Goal: Navigation & Orientation: Find specific page/section

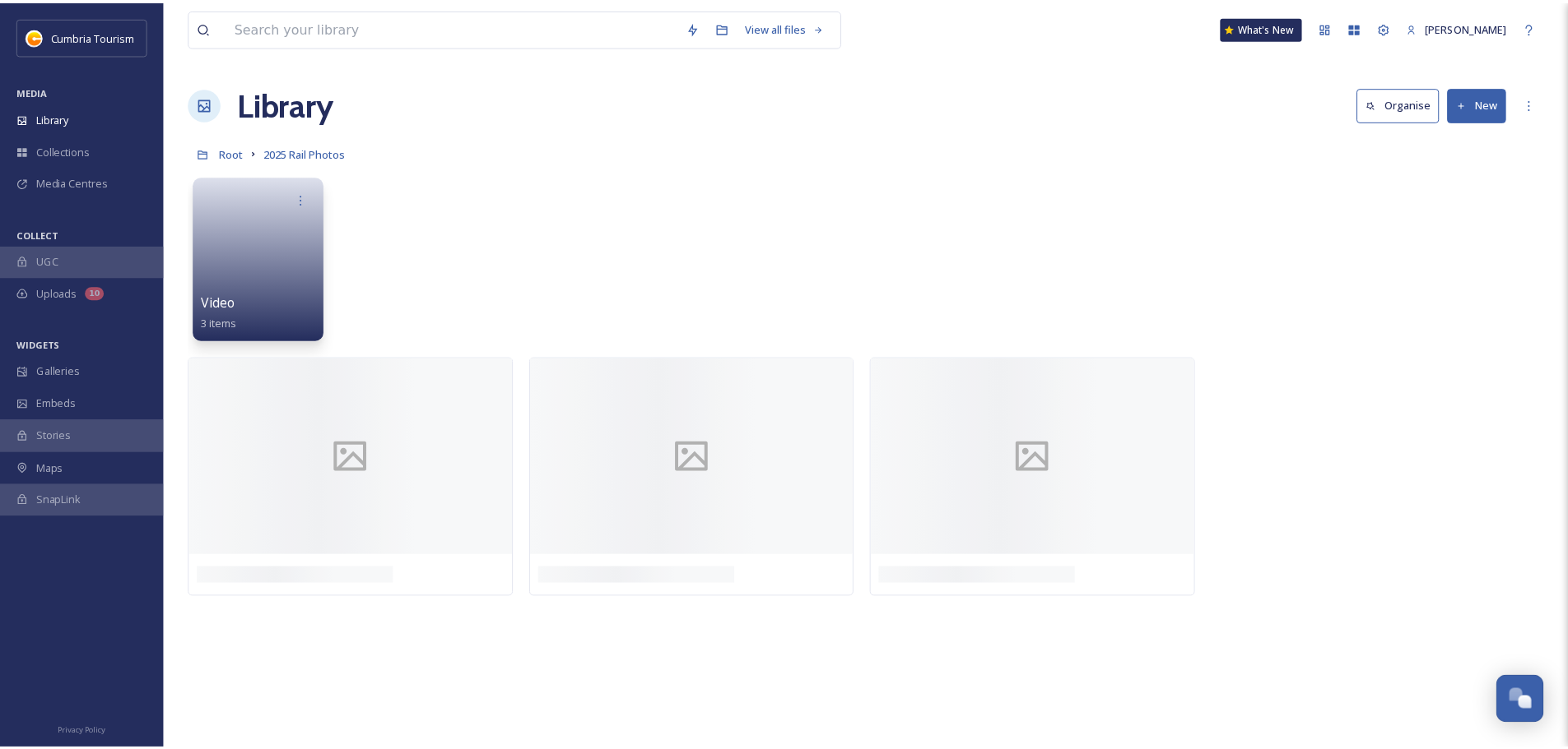
scroll to position [6450, 0]
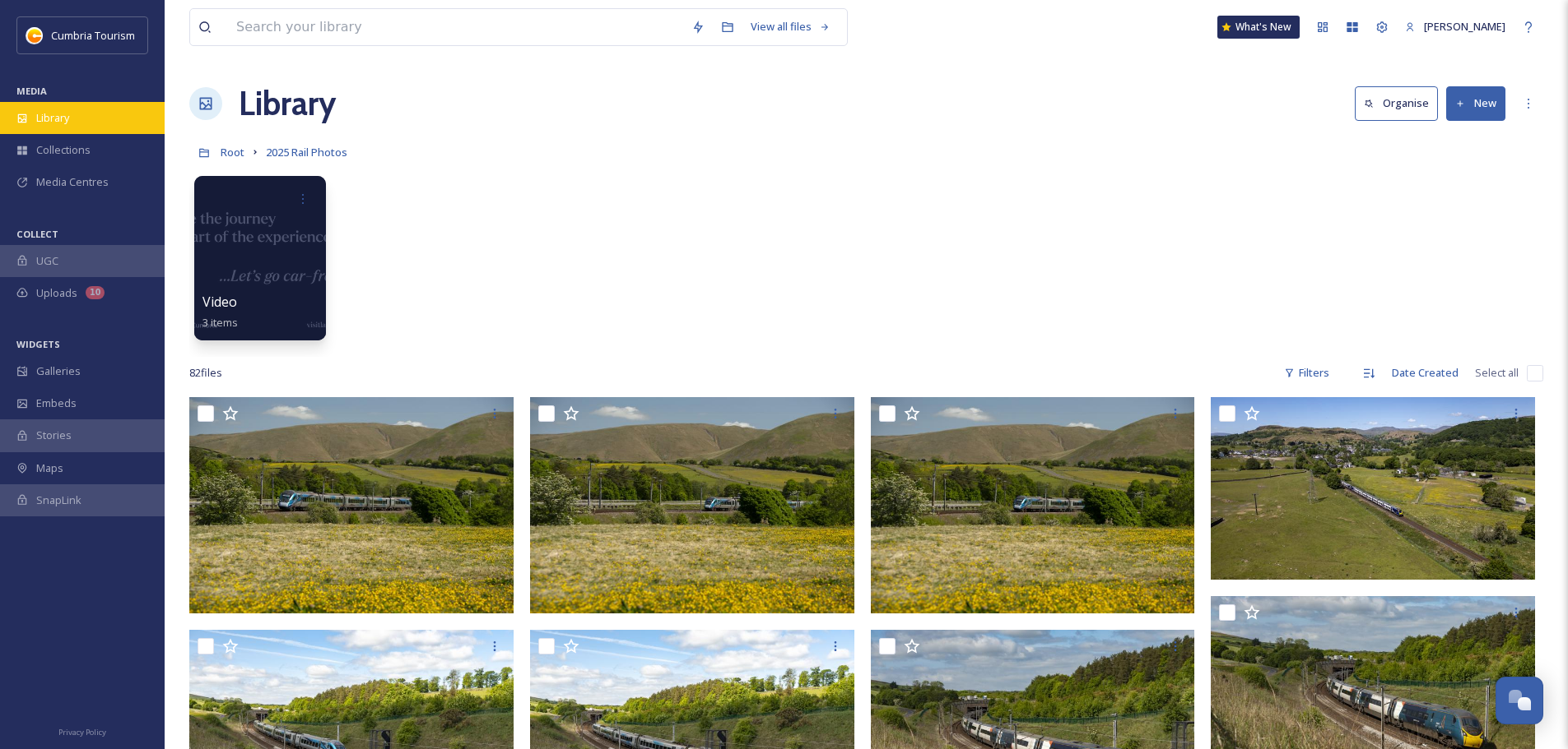
click at [90, 112] on div "Library" at bounding box center [82, 118] width 165 height 32
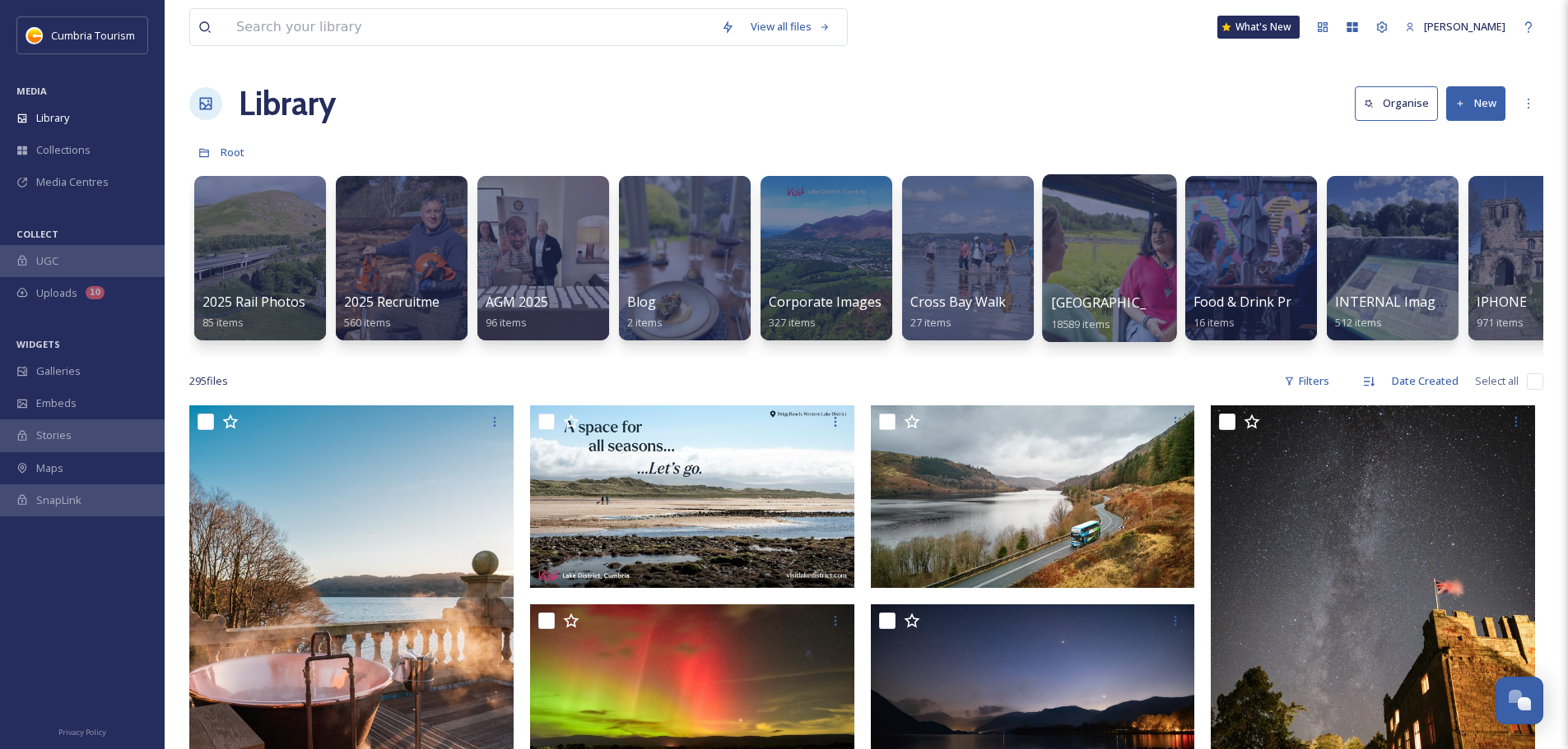
click at [1116, 307] on span "[GEOGRAPHIC_DATA]" at bounding box center [1119, 303] width 135 height 18
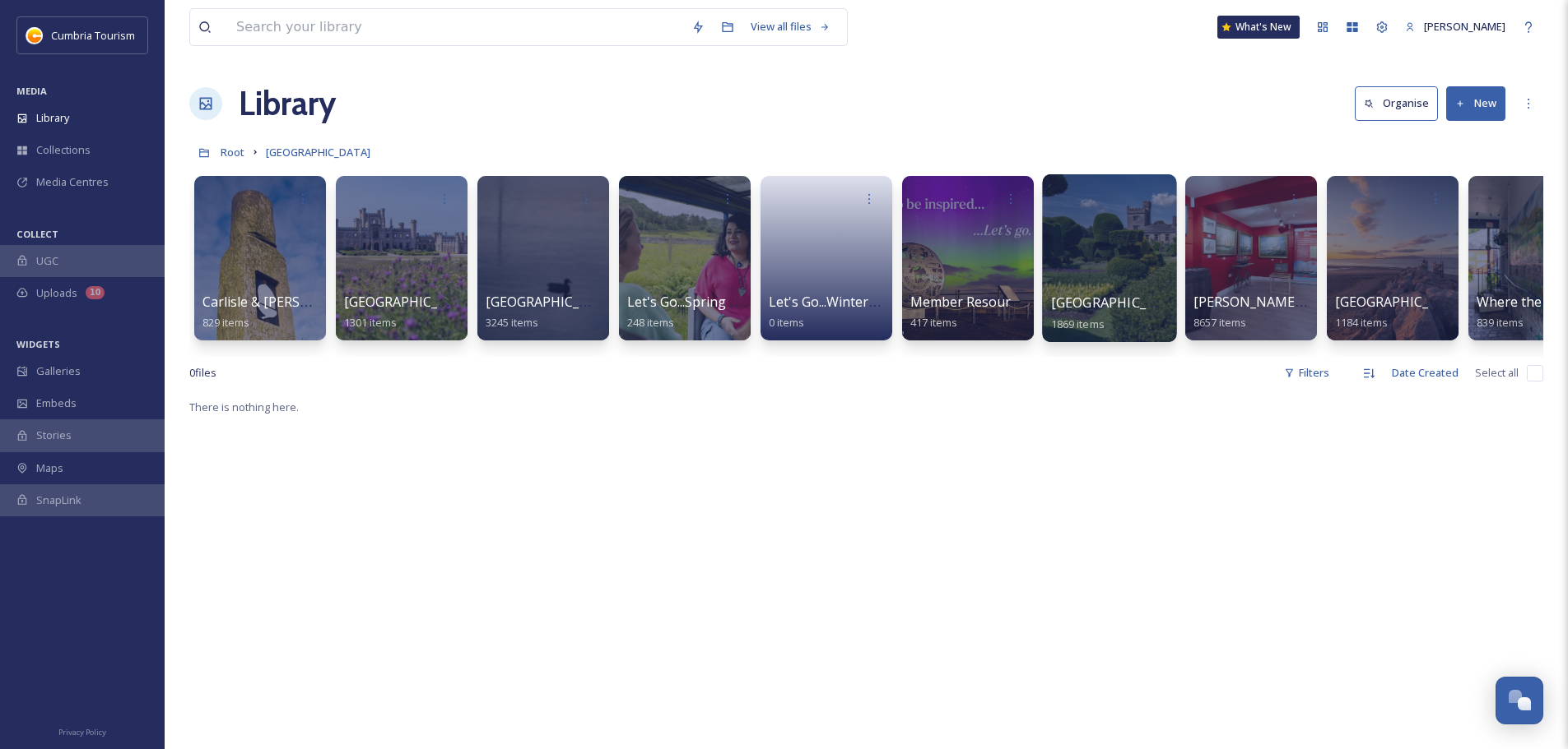
click at [1103, 296] on span "[GEOGRAPHIC_DATA]" at bounding box center [1119, 303] width 135 height 18
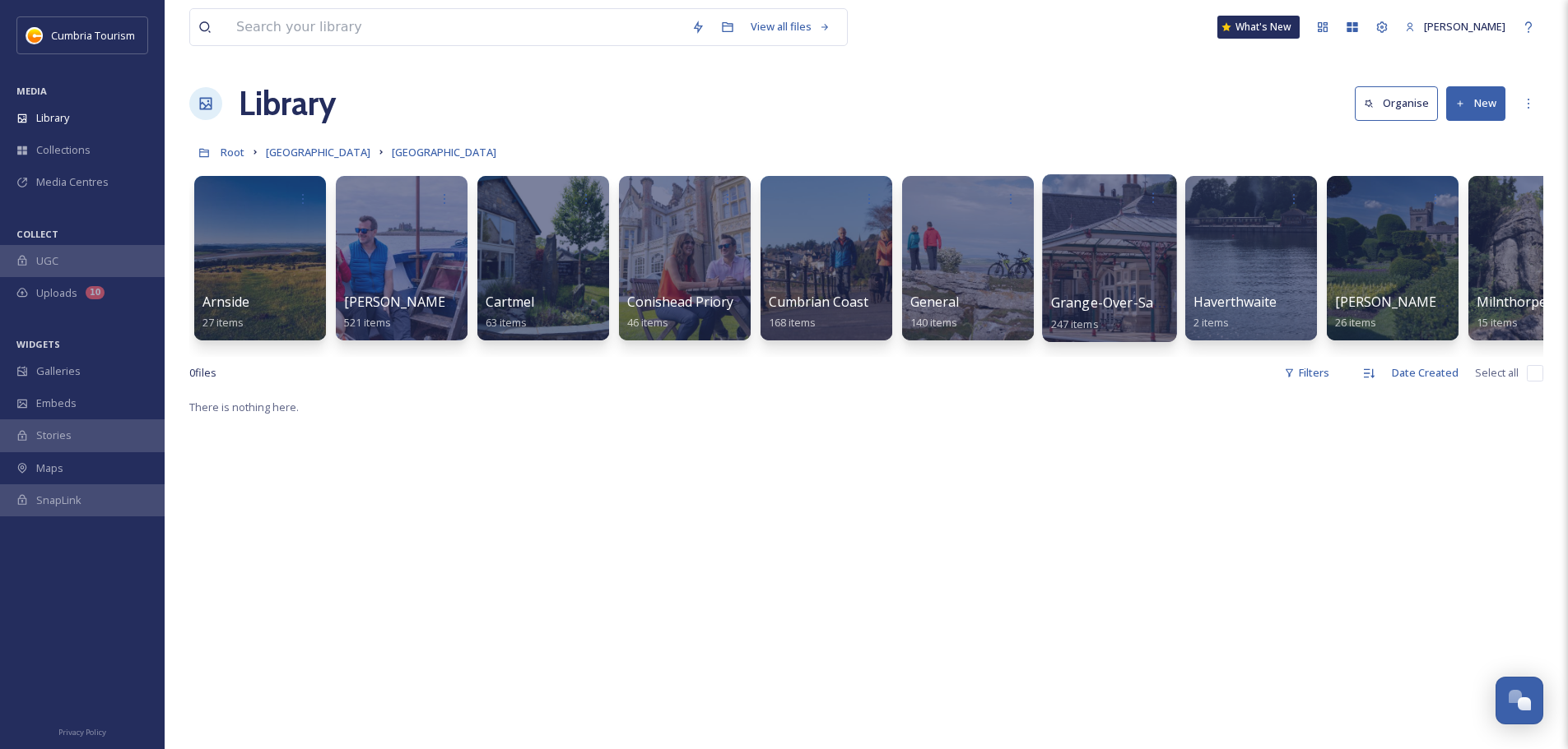
click at [1107, 303] on span "Grange-Over-Sands" at bounding box center [1114, 303] width 125 height 18
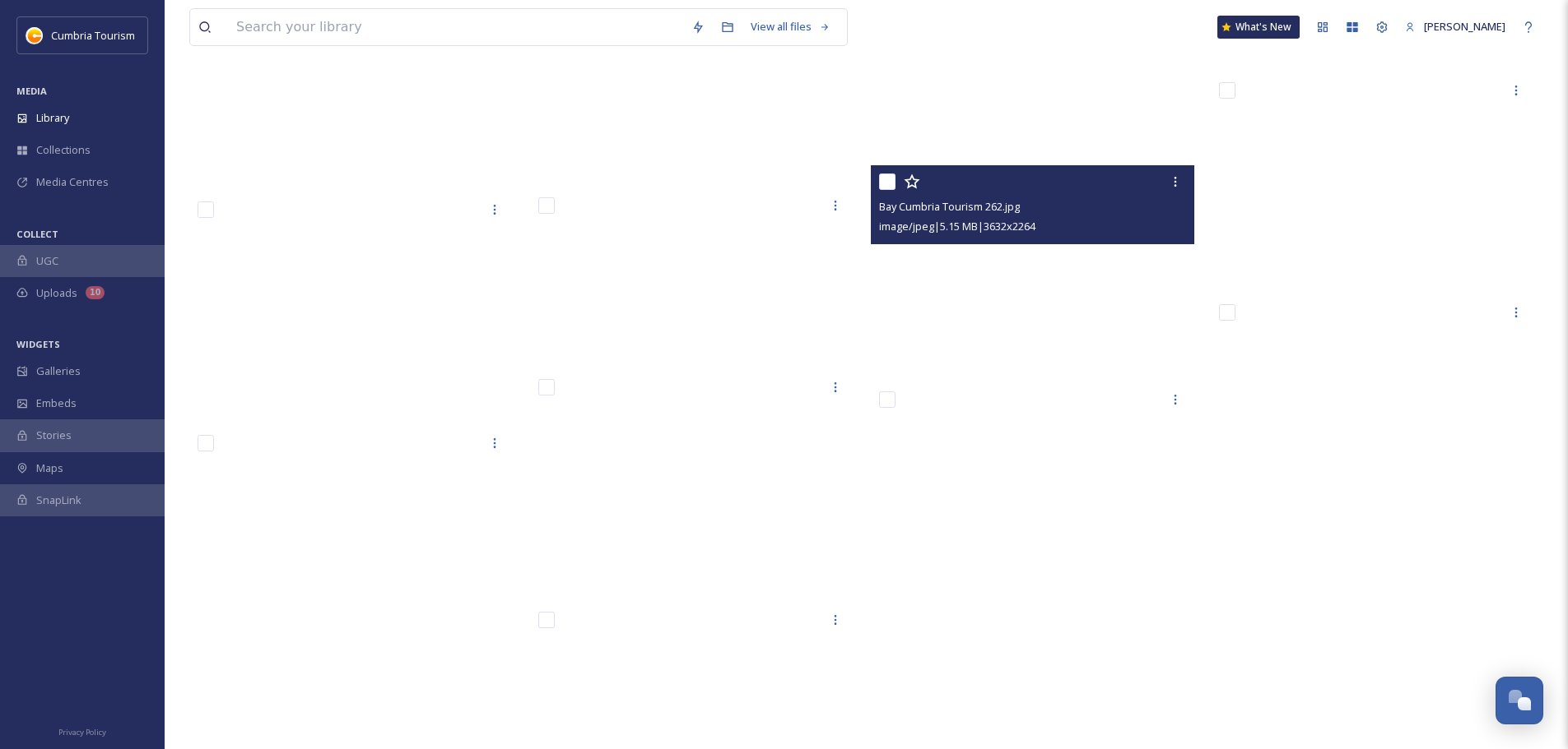
scroll to position [14889, 0]
